Goal: Information Seeking & Learning: Check status

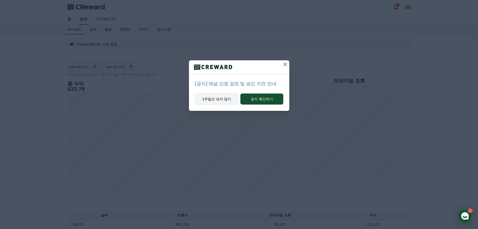
click at [229, 95] on button "1주일간 보지 않기" at bounding box center [217, 99] width 44 height 12
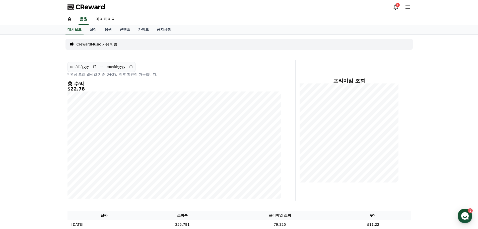
click at [397, 5] on div "1" at bounding box center [398, 5] width 4 height 4
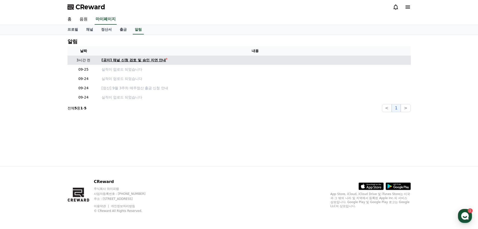
click at [142, 60] on div "[공지] 채널 신청 검토 및 승인 지연 안내" at bounding box center [134, 59] width 65 height 5
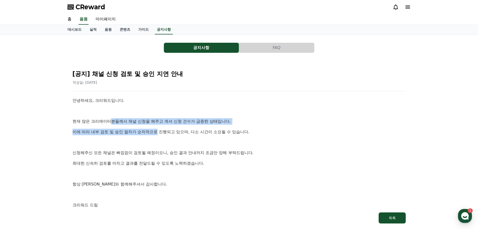
drag, startPoint x: 112, startPoint y: 121, endPoint x: 157, endPoint y: 126, distance: 45.2
click at [157, 126] on div "안녕하세요, 크리워드입니다. 현재 많은 크리에이터분들께서 채널 신청을 해주고 계셔 신청 건수가 급증한 상태입니다. 이에 따라 내부 검토 및 승…" at bounding box center [239, 152] width 333 height 111
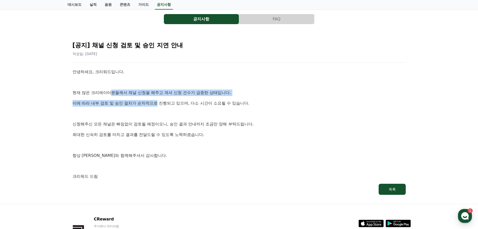
scroll to position [50, 0]
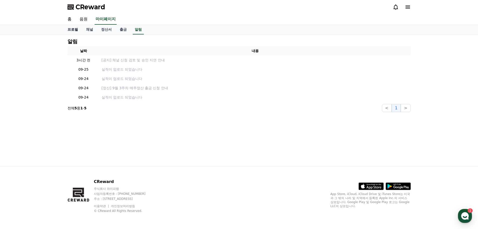
click at [73, 30] on link "프로필" at bounding box center [73, 30] width 19 height 10
select select "**********"
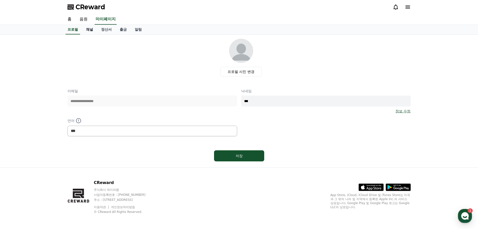
click at [87, 30] on link "채널" at bounding box center [89, 30] width 15 height 10
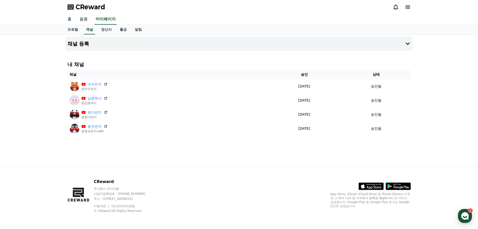
click at [72, 19] on link "홈" at bounding box center [70, 19] width 12 height 11
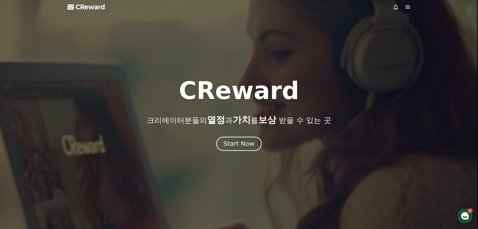
click at [243, 141] on div "Start Now" at bounding box center [238, 143] width 31 height 9
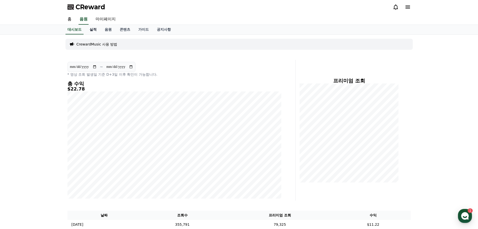
click at [94, 31] on link "실적" at bounding box center [93, 30] width 15 height 10
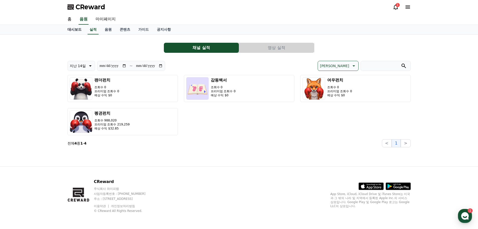
click at [79, 29] on link "대시보드" at bounding box center [75, 30] width 22 height 10
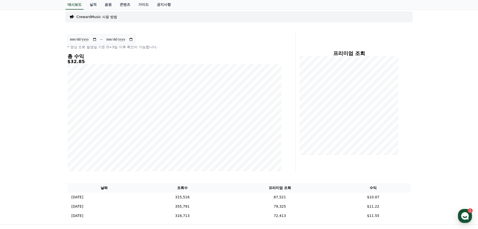
scroll to position [10, 0]
